Goal: Transaction & Acquisition: Download file/media

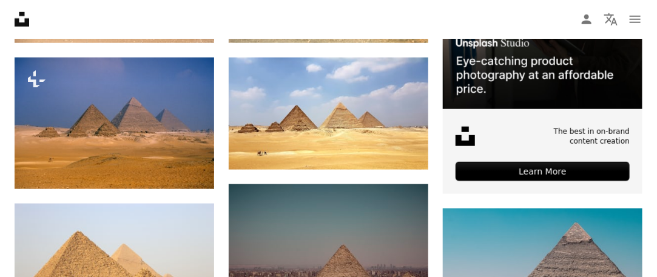
scroll to position [412, 0]
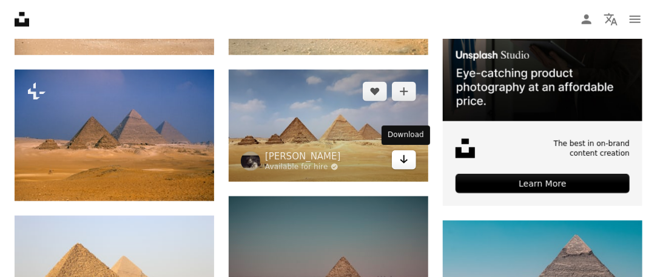
click at [407, 160] on icon "Arrow pointing down" at bounding box center [404, 159] width 10 height 15
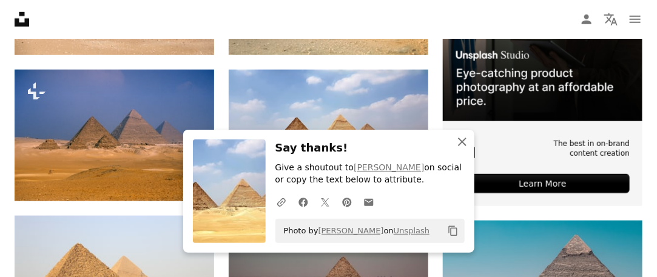
click at [461, 145] on icon "An X shape" at bounding box center [462, 142] width 15 height 15
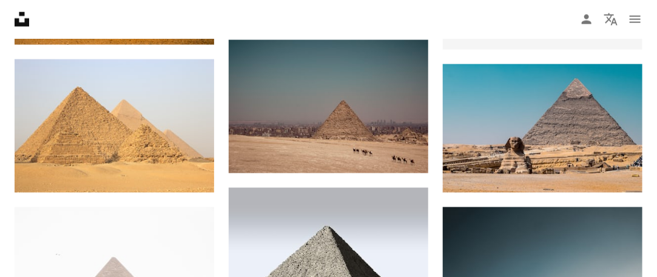
scroll to position [597, 0]
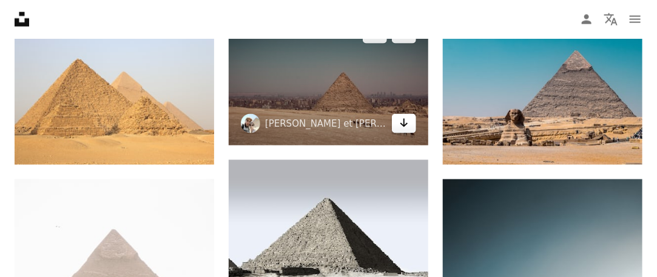
click at [406, 124] on icon "Download" at bounding box center [404, 123] width 8 height 8
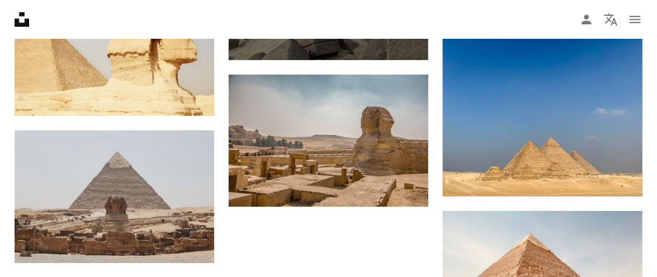
scroll to position [1254, 0]
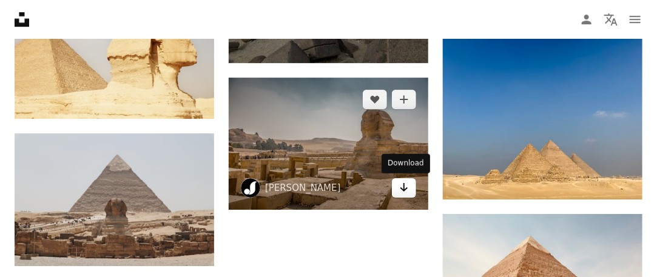
click at [408, 192] on icon "Arrow pointing down" at bounding box center [404, 187] width 10 height 15
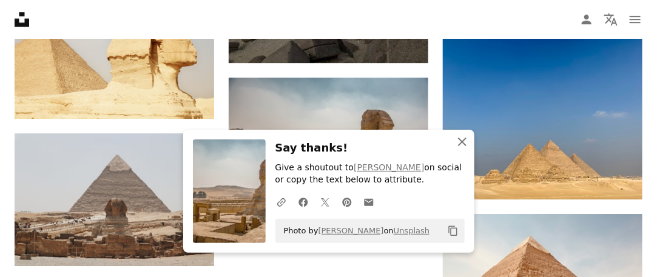
click at [464, 136] on icon "An X shape" at bounding box center [462, 142] width 15 height 15
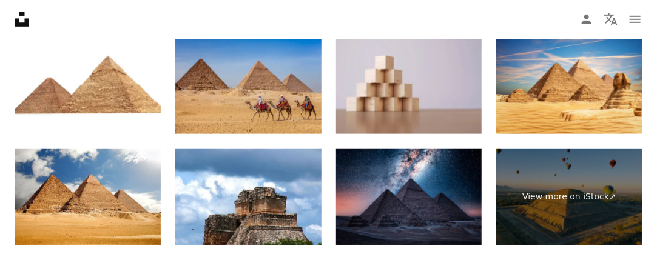
scroll to position [1772, 0]
